Goal: Find contact information: Find contact information

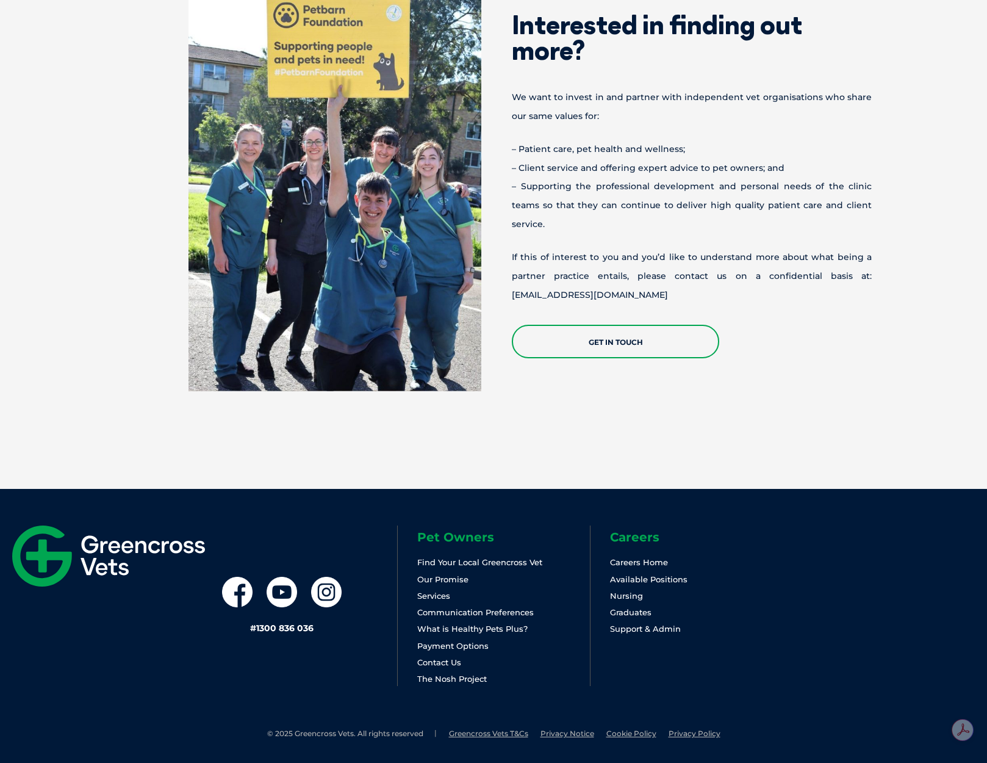
scroll to position [1509, 0]
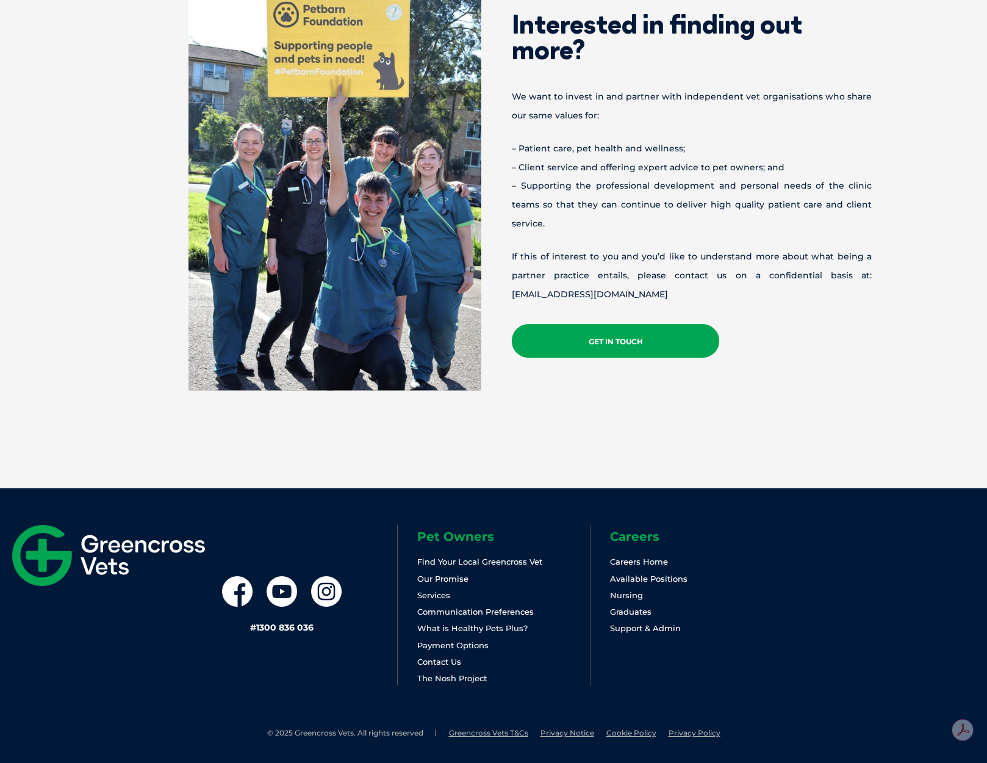
click at [641, 329] on link "Get in Touch" at bounding box center [615, 341] width 207 height 34
